Goal: Task Accomplishment & Management: Use online tool/utility

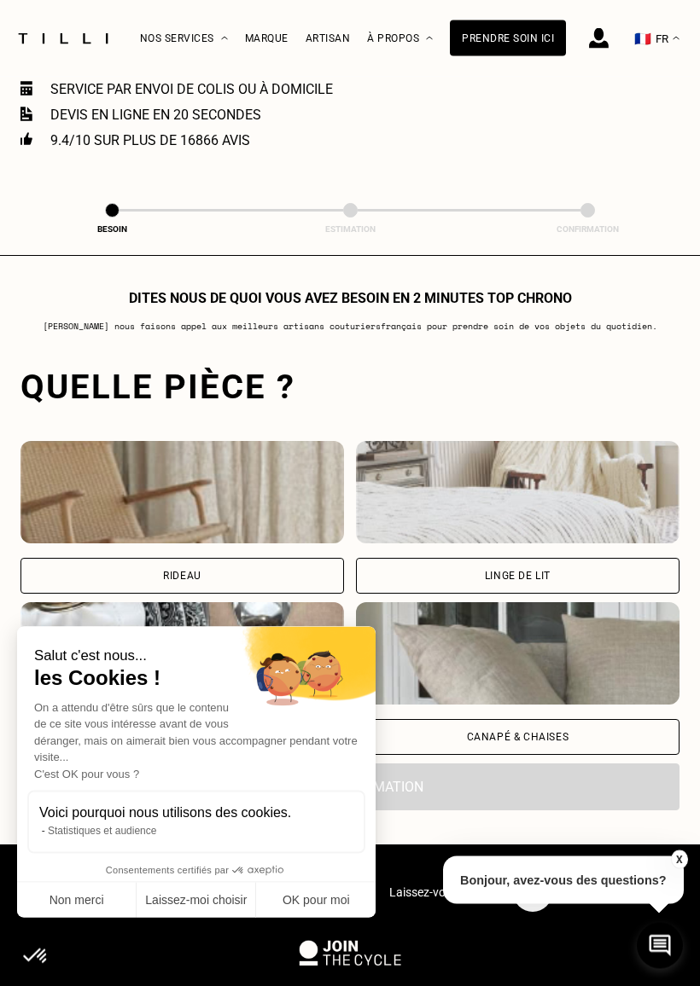
scroll to position [999, 0]
click at [329, 869] on button "OK pour moi" at bounding box center [315, 901] width 119 height 36
checkbox input "true"
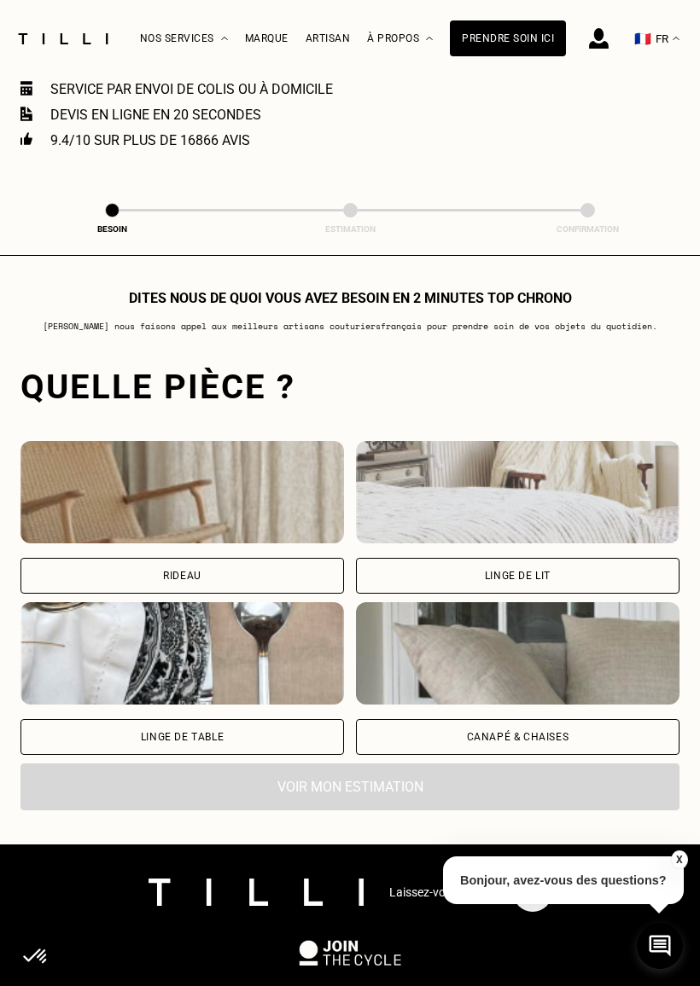
click at [291, 579] on div "Rideau" at bounding box center [181, 576] width 323 height 36
select select "FR"
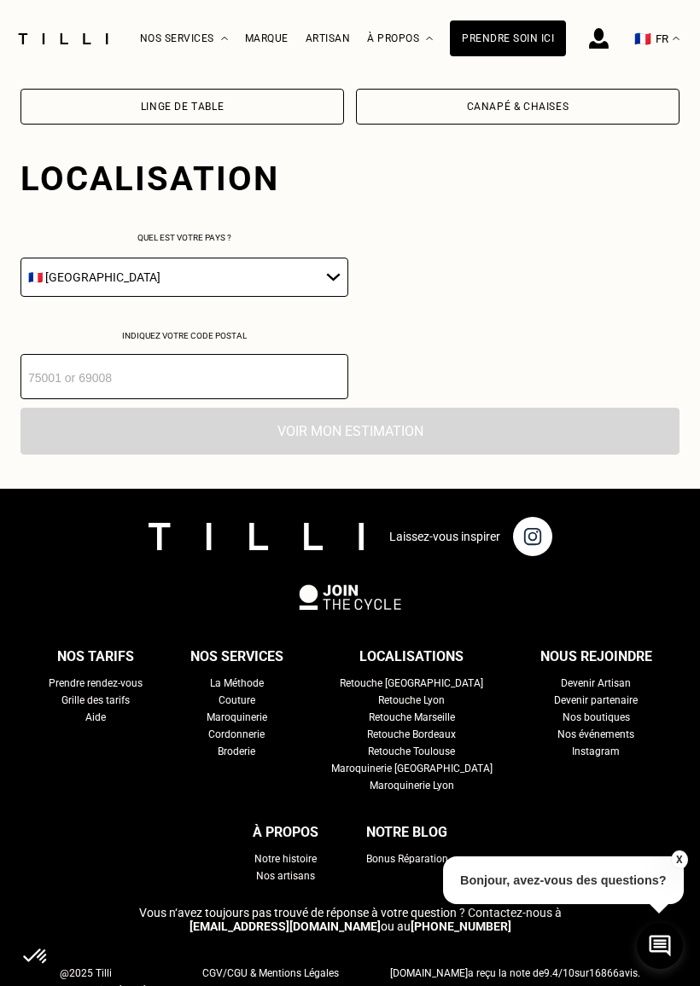
scroll to position [1725, 0]
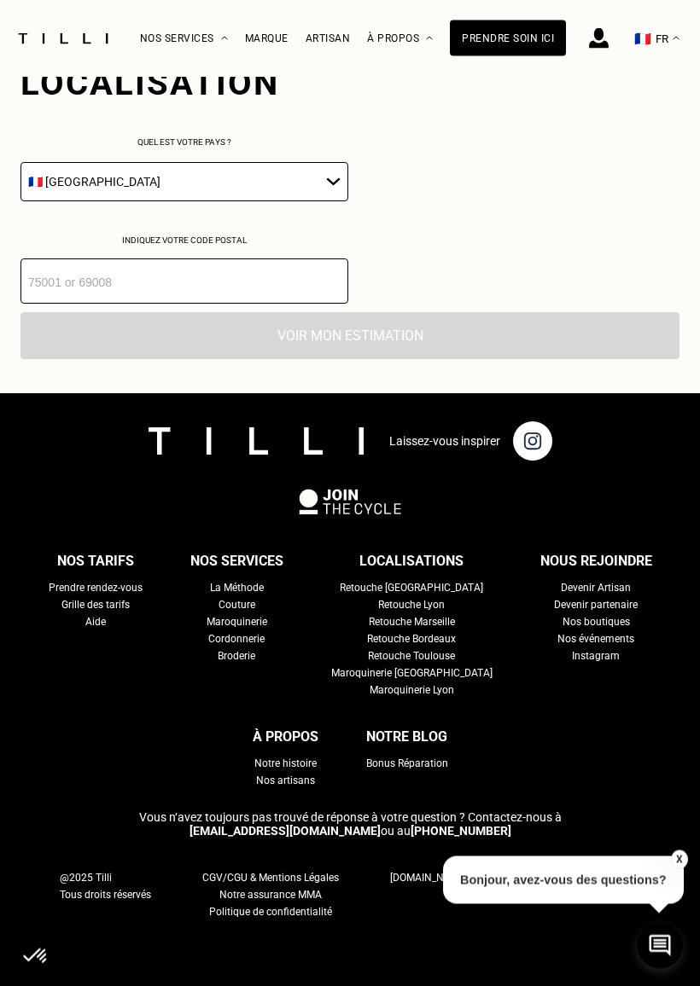
click at [183, 305] on input "number" at bounding box center [184, 281] width 328 height 45
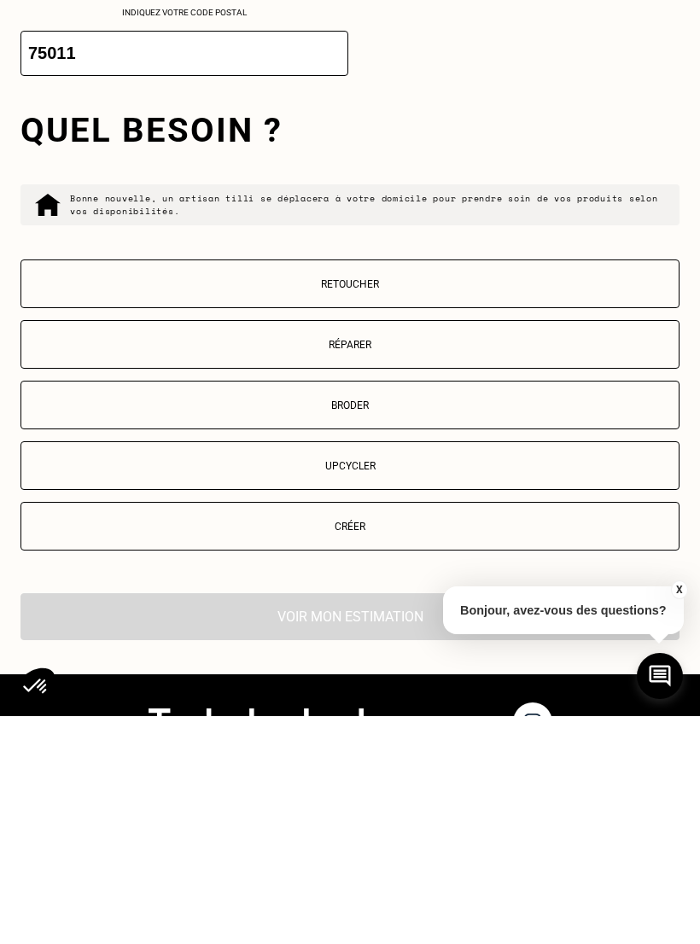
scroll to position [1768, 0]
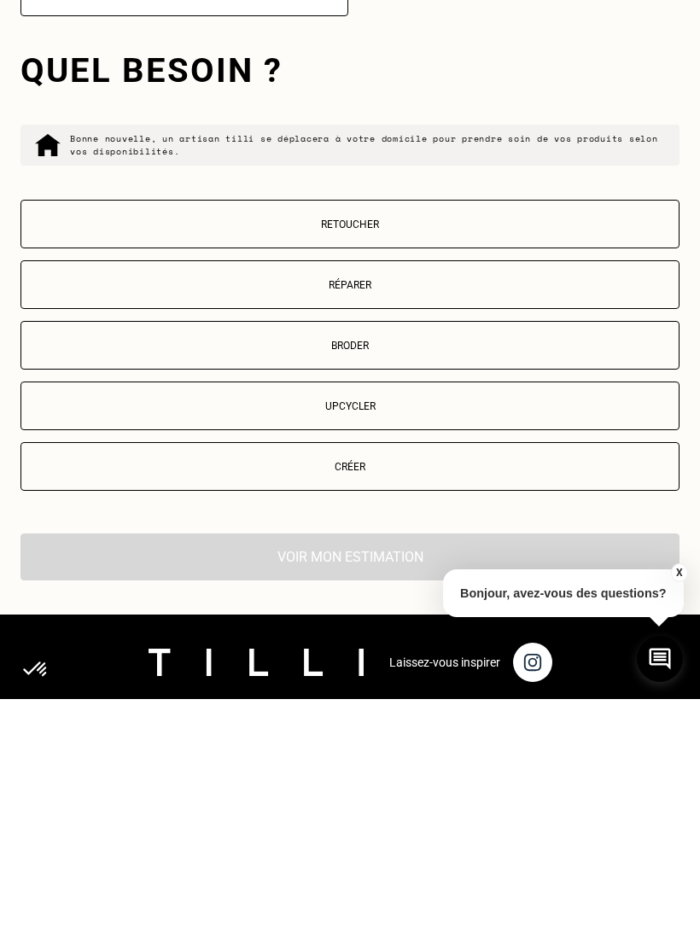
type input "75011"
click at [410, 463] on p "Retoucher" at bounding box center [350, 469] width 640 height 12
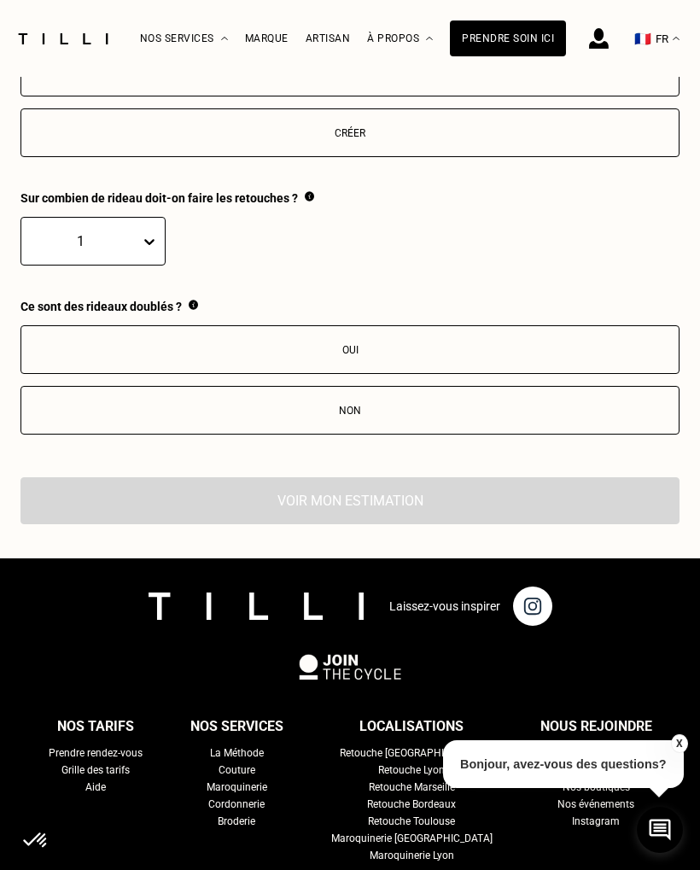
scroll to position [2345, 0]
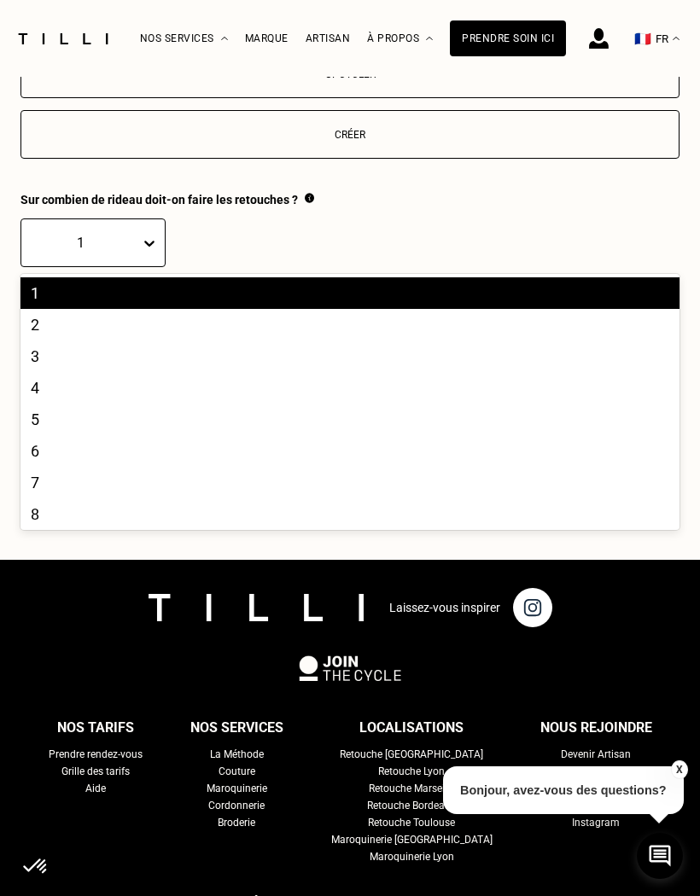
click at [87, 340] on div "2" at bounding box center [349, 325] width 659 height 32
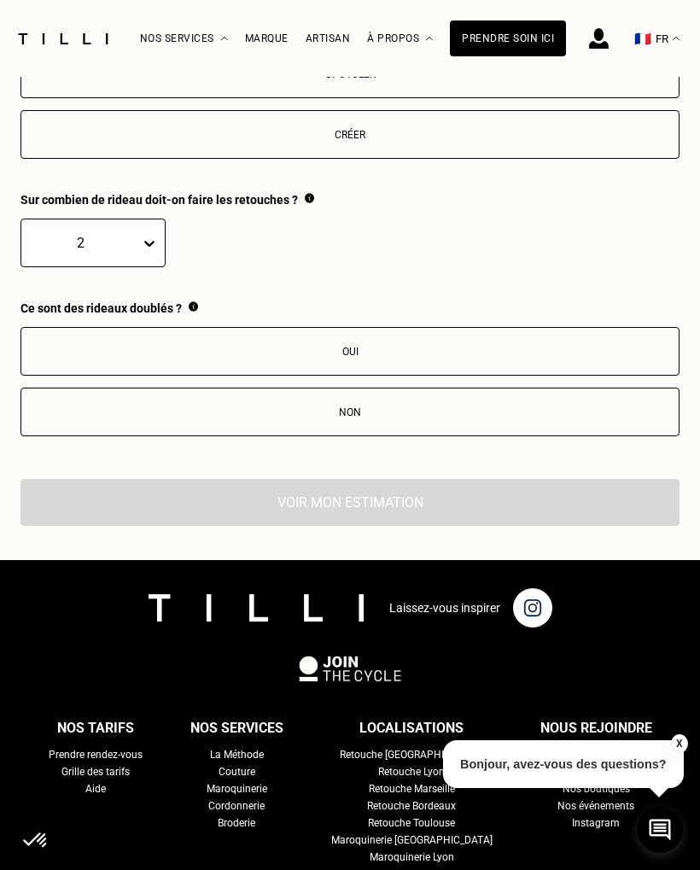
scroll to position [2346, 0]
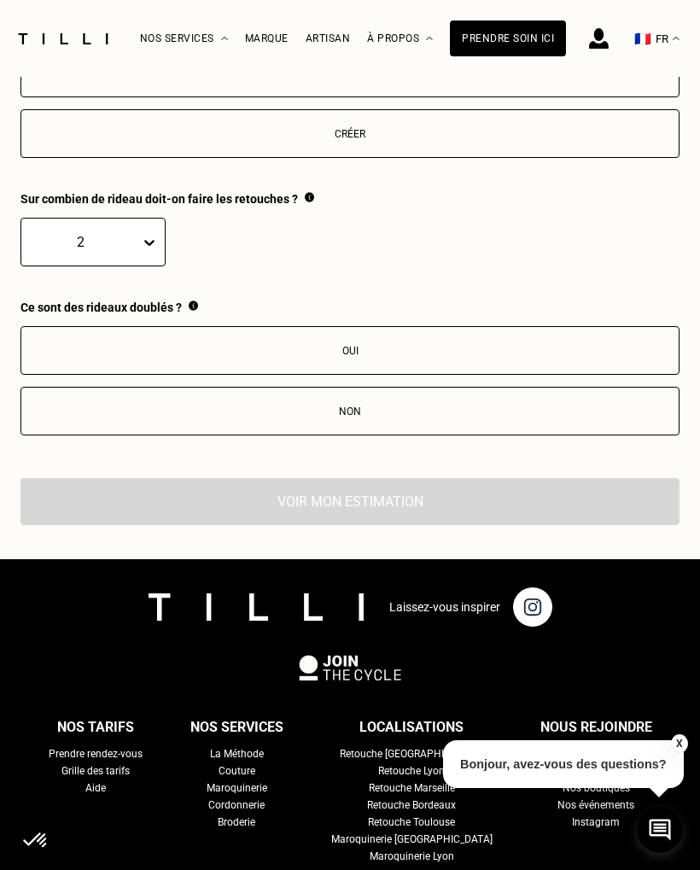
click at [380, 357] on div "Oui" at bounding box center [350, 351] width 640 height 12
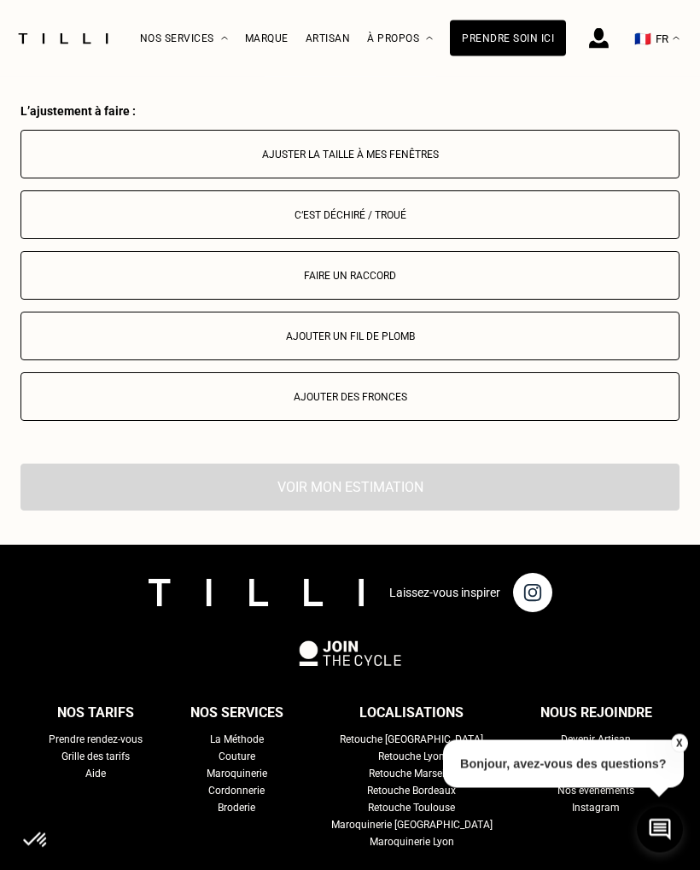
scroll to position [2801, 0]
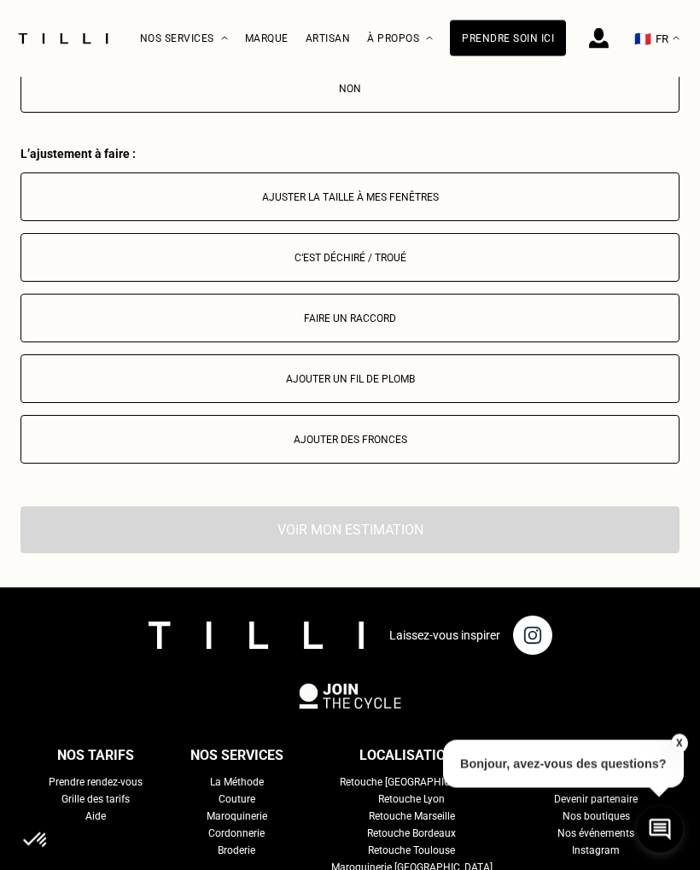
click at [373, 204] on div "Ajuster la taille à mes fenêtres" at bounding box center [350, 198] width 640 height 12
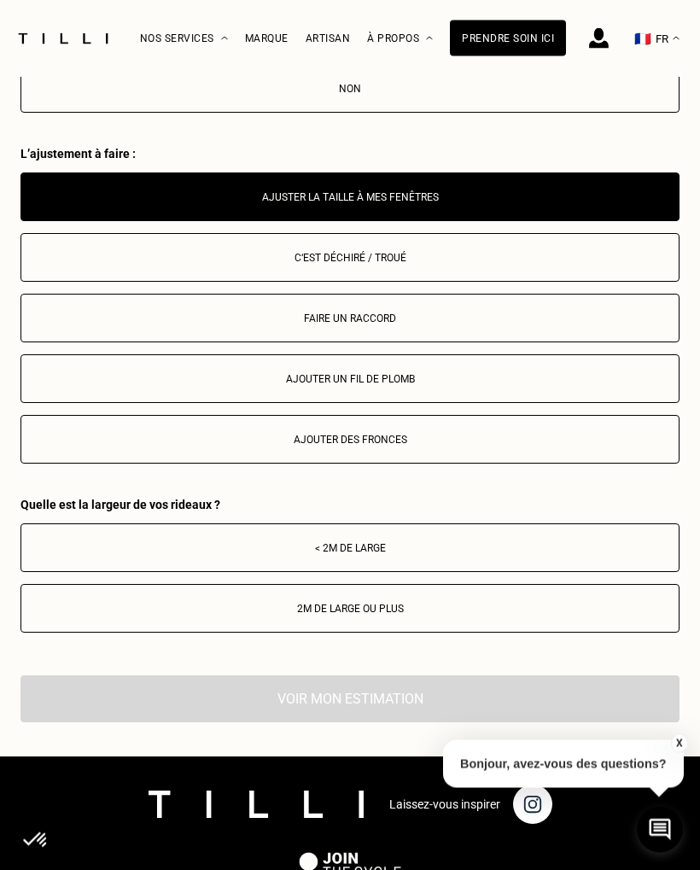
scroll to position [2668, 0]
click at [379, 554] on div "< 2m de large" at bounding box center [350, 548] width 640 height 12
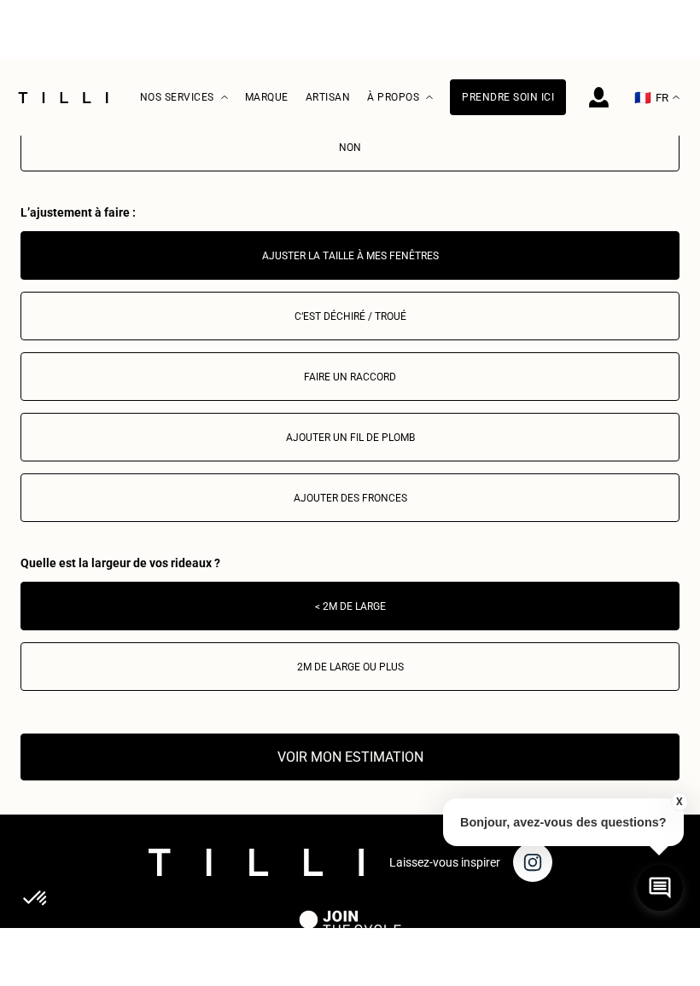
scroll to position [2794, 0]
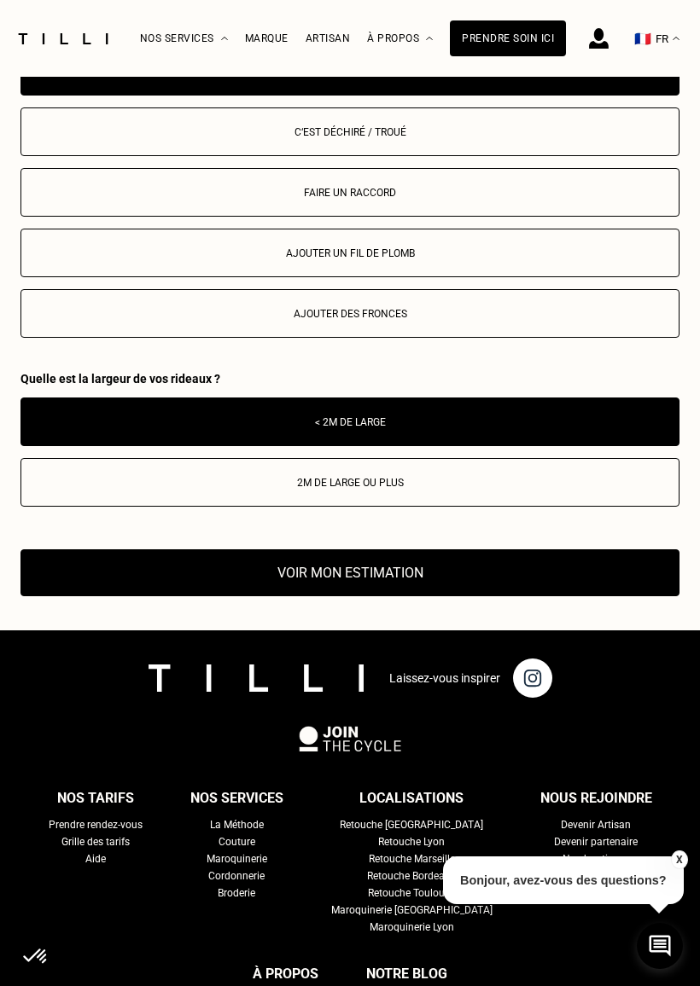
click at [455, 489] on div "2m de large ou plus" at bounding box center [350, 483] width 640 height 12
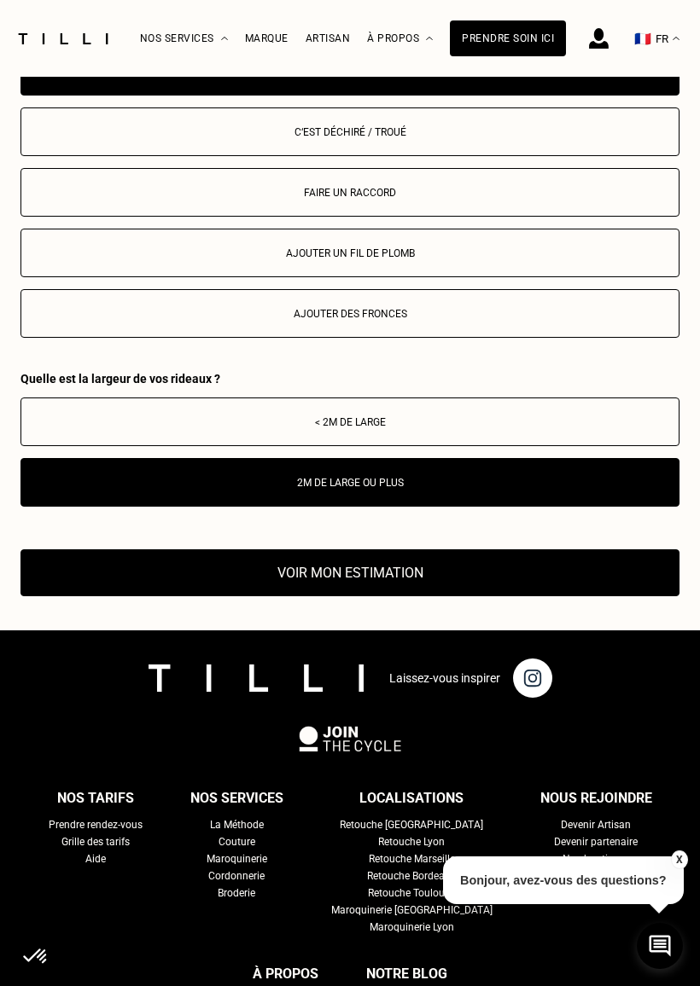
click at [412, 596] on button "Voir mon estimation" at bounding box center [349, 573] width 659 height 47
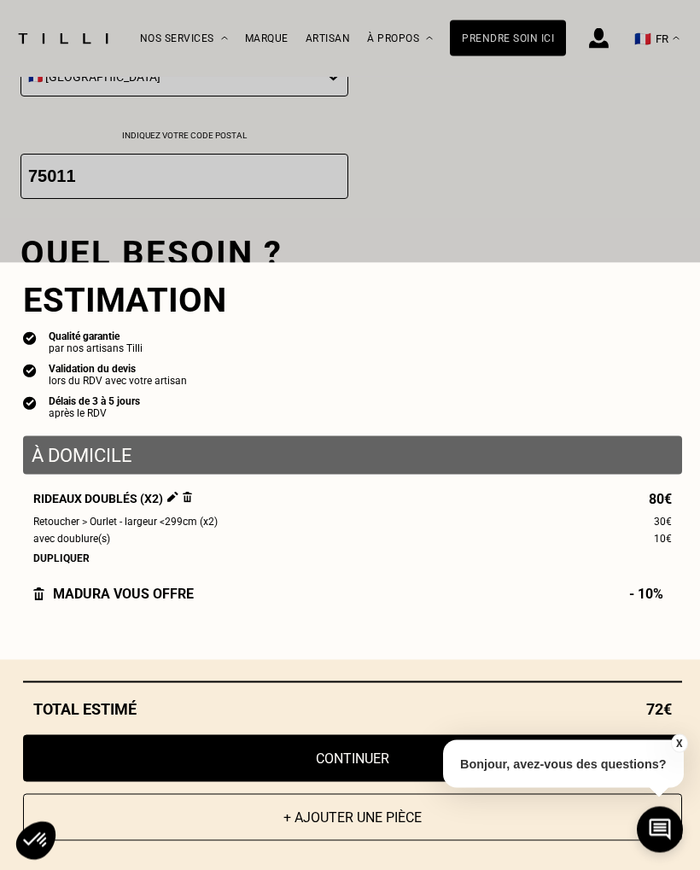
scroll to position [1769, 0]
